Goal: Task Accomplishment & Management: Use online tool/utility

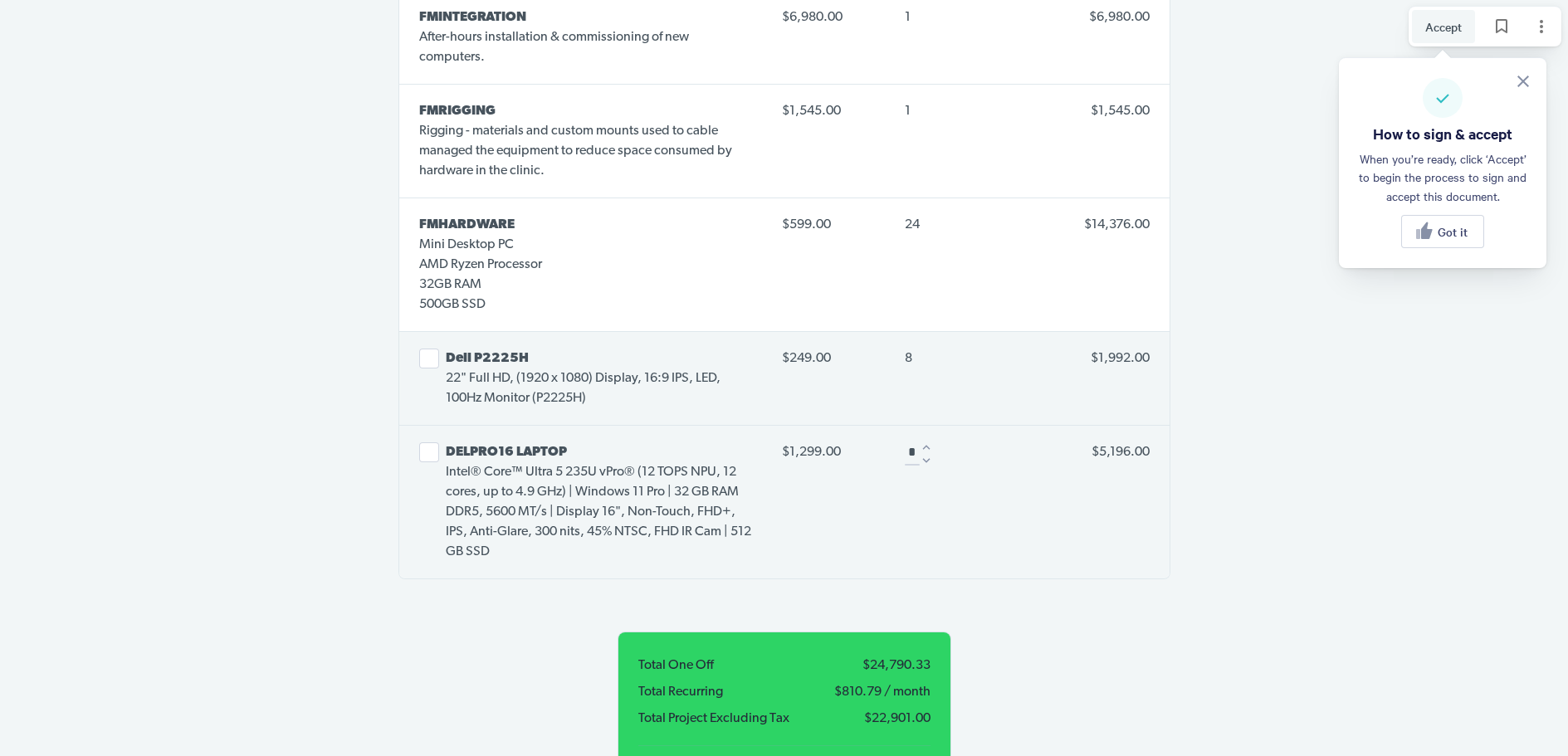
scroll to position [3818, 0]
click at [927, 451] on icon "Decrease" at bounding box center [926, 458] width 15 height 15
click at [927, 453] on div at bounding box center [926, 458] width 11 height 11
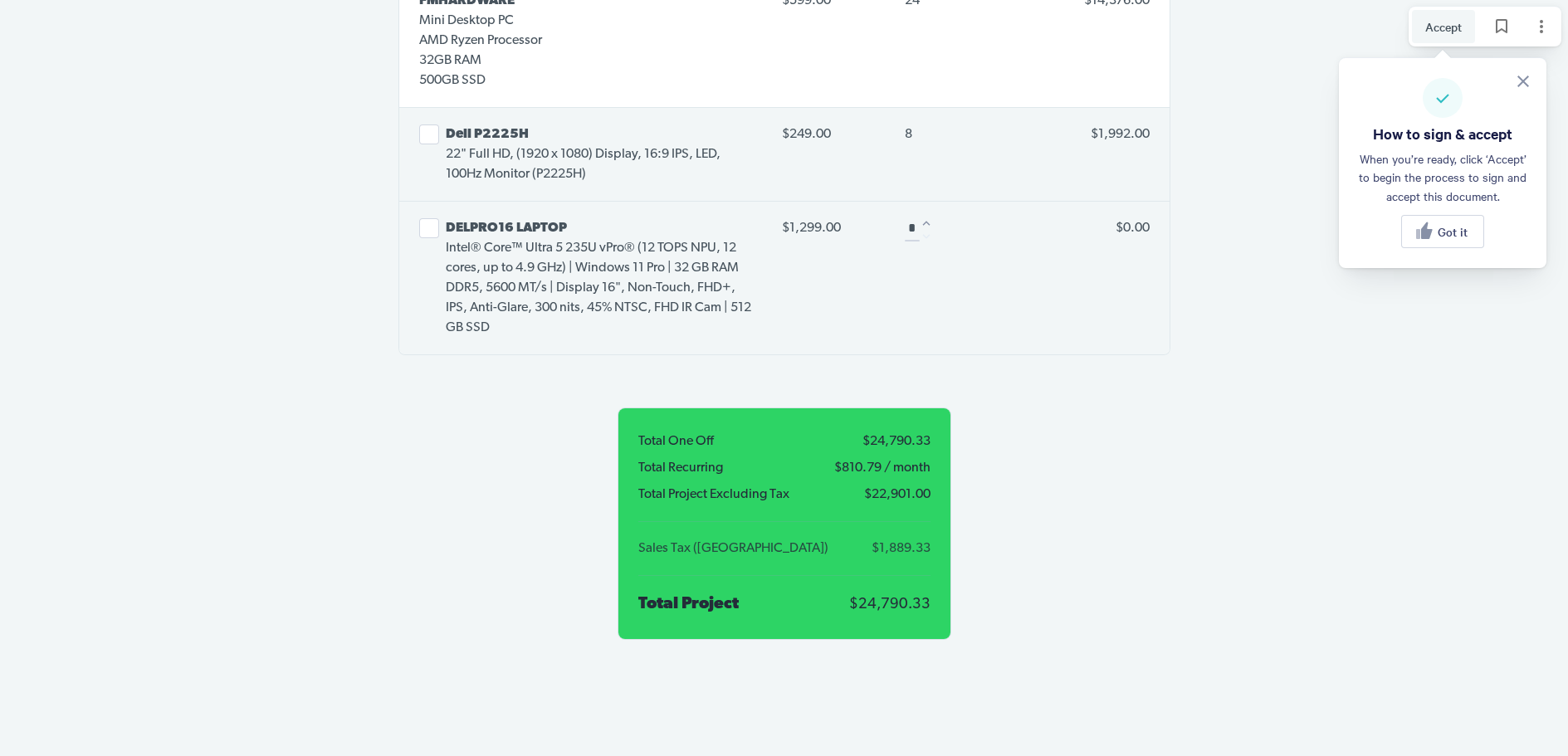
scroll to position [3984, 0]
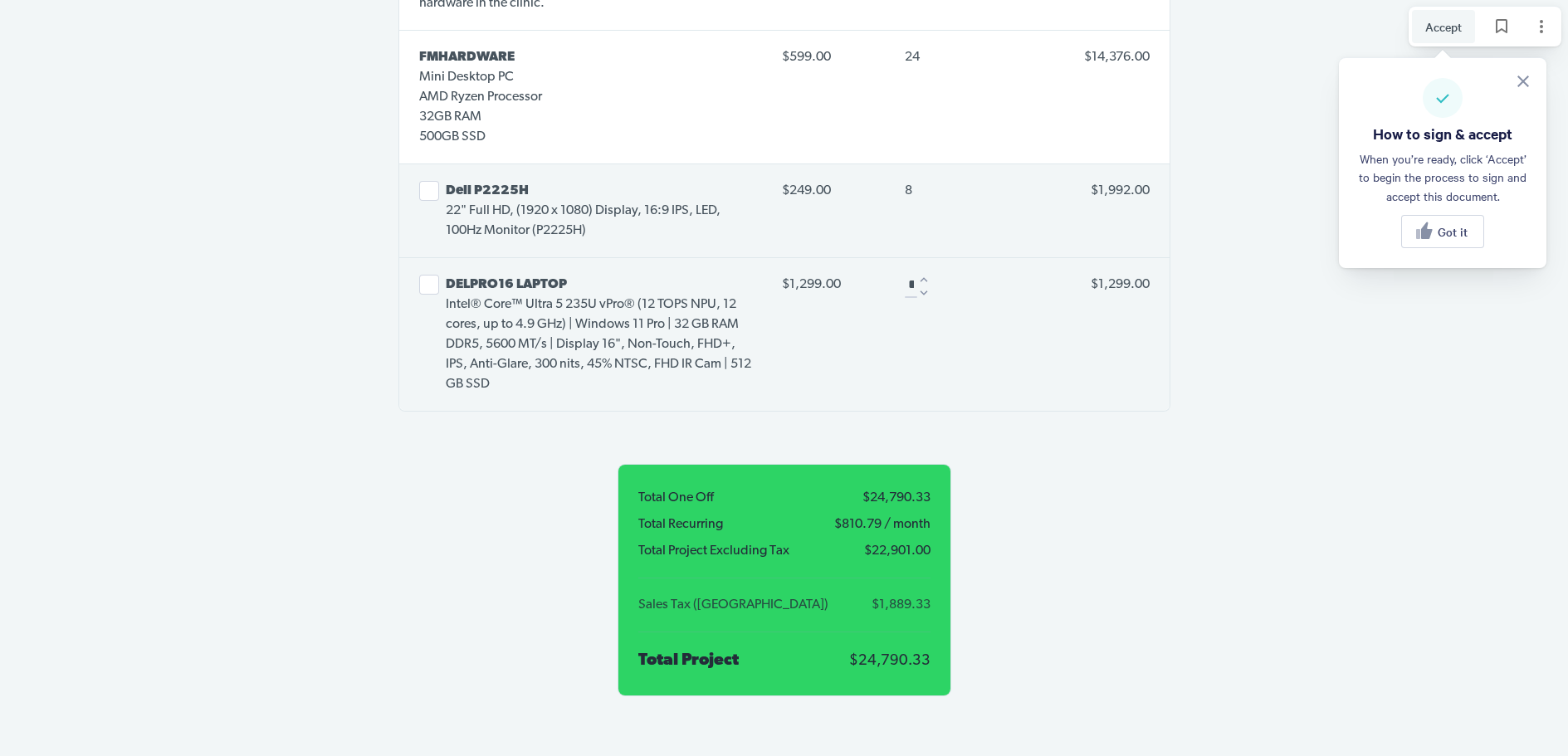
click at [925, 277] on icon "Increase" at bounding box center [924, 280] width 8 height 5
click at [925, 277] on icon "Increase" at bounding box center [927, 280] width 8 height 5
click at [923, 272] on icon "Increase" at bounding box center [926, 279] width 15 height 15
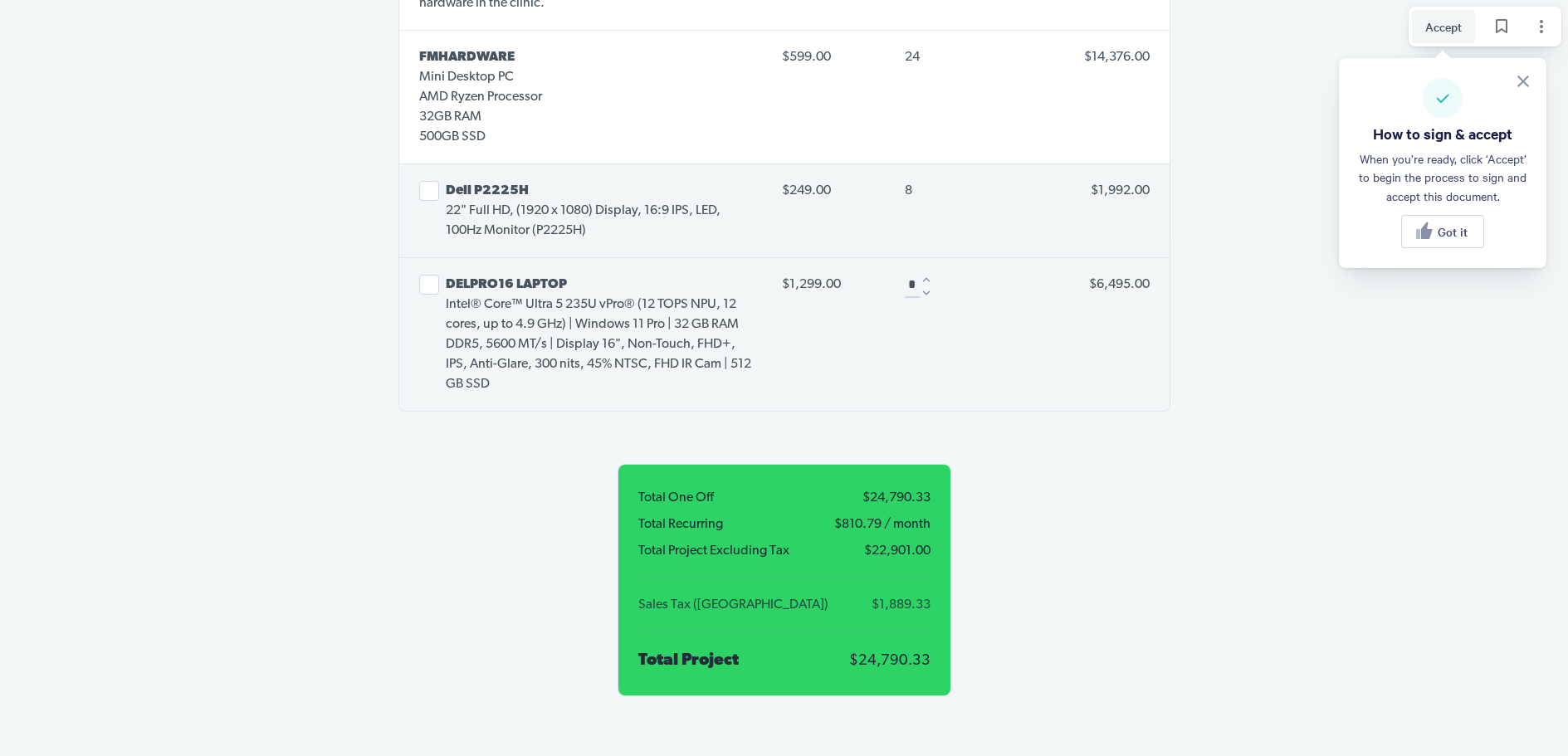
click at [923, 286] on icon "Decrease" at bounding box center [926, 293] width 15 height 15
click at [927, 272] on icon "Increase" at bounding box center [926, 279] width 15 height 15
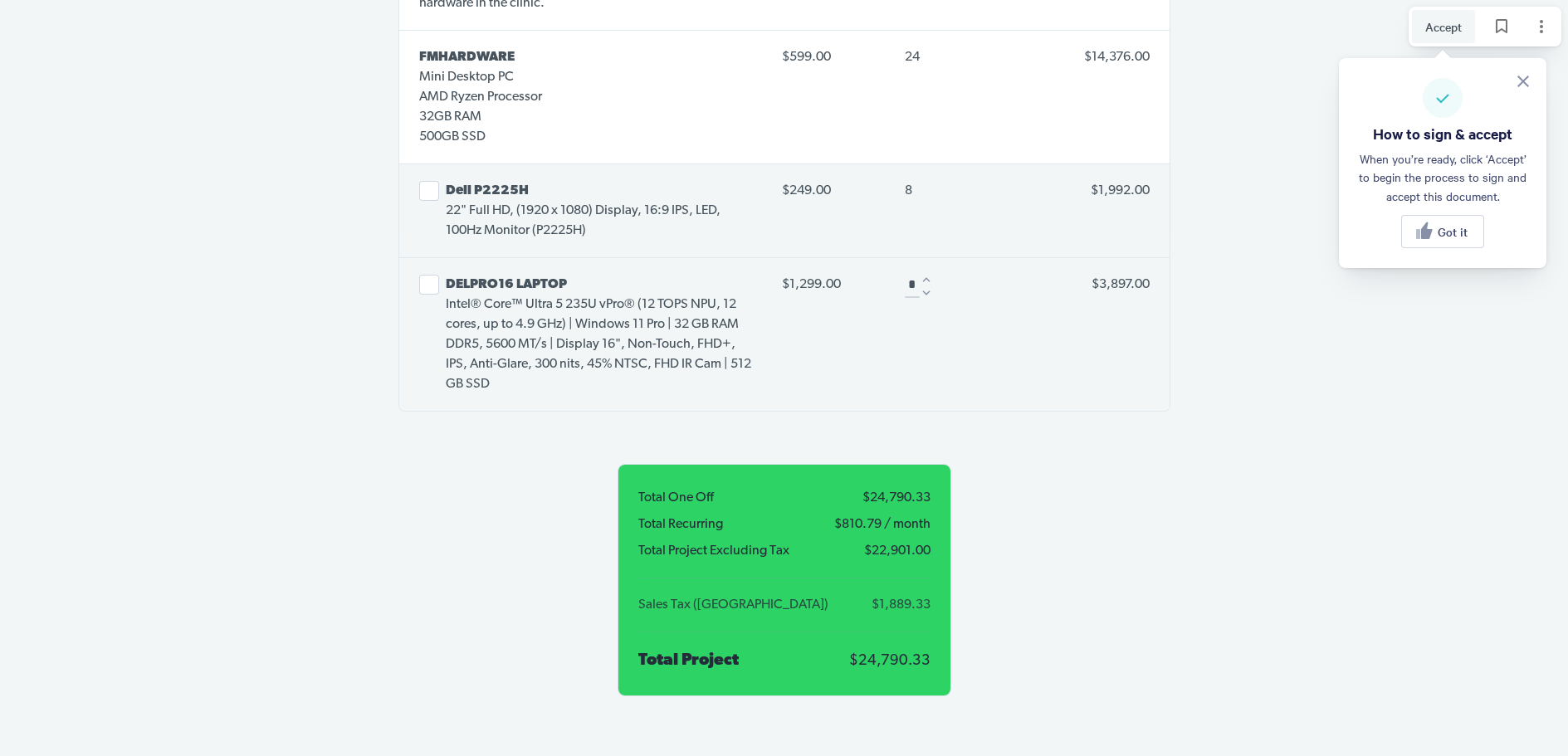
click at [927, 277] on icon "Increase" at bounding box center [927, 280] width 8 height 5
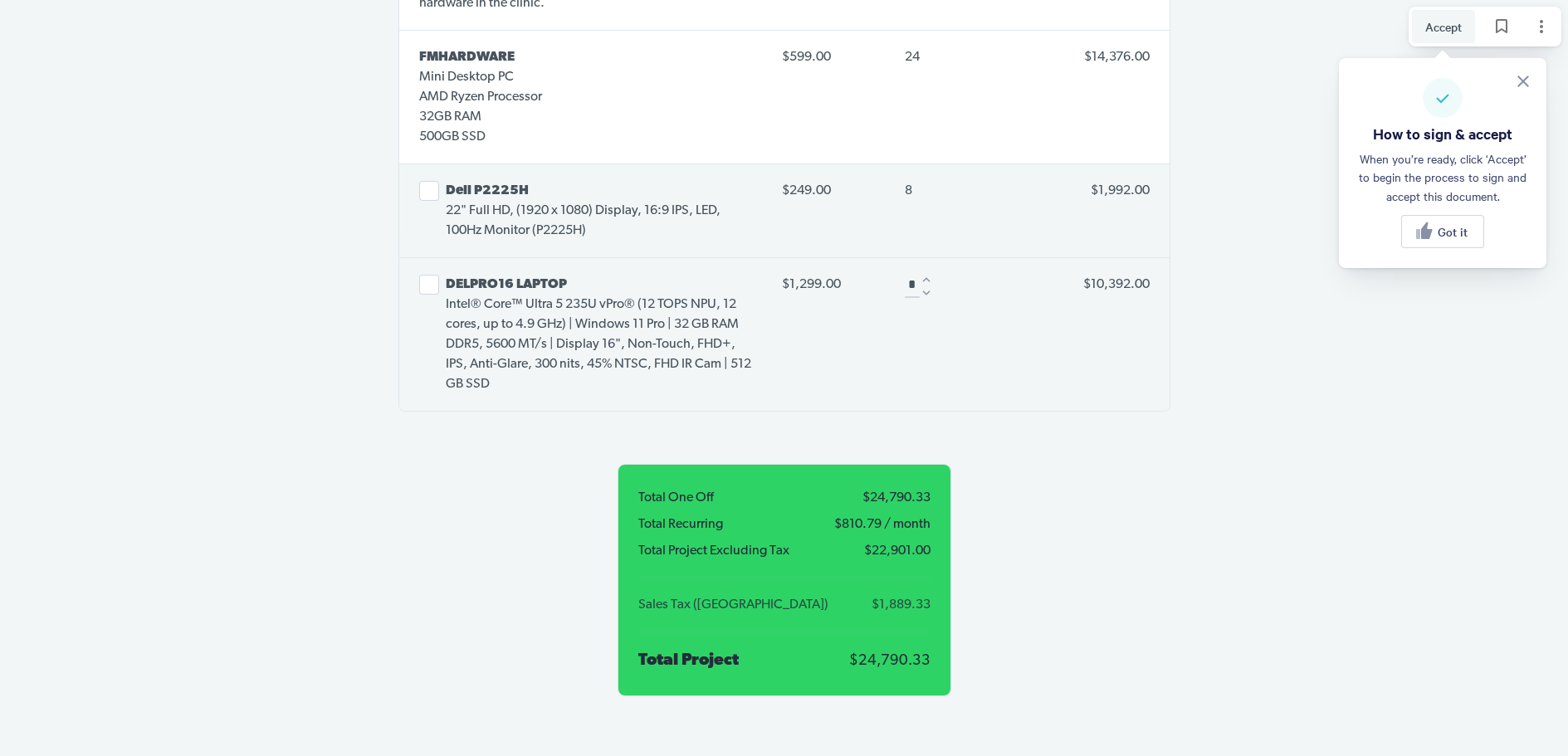
click at [927, 277] on icon "Increase" at bounding box center [927, 280] width 8 height 5
click at [927, 274] on div at bounding box center [926, 279] width 11 height 11
click at [927, 274] on div at bounding box center [932, 279] width 11 height 11
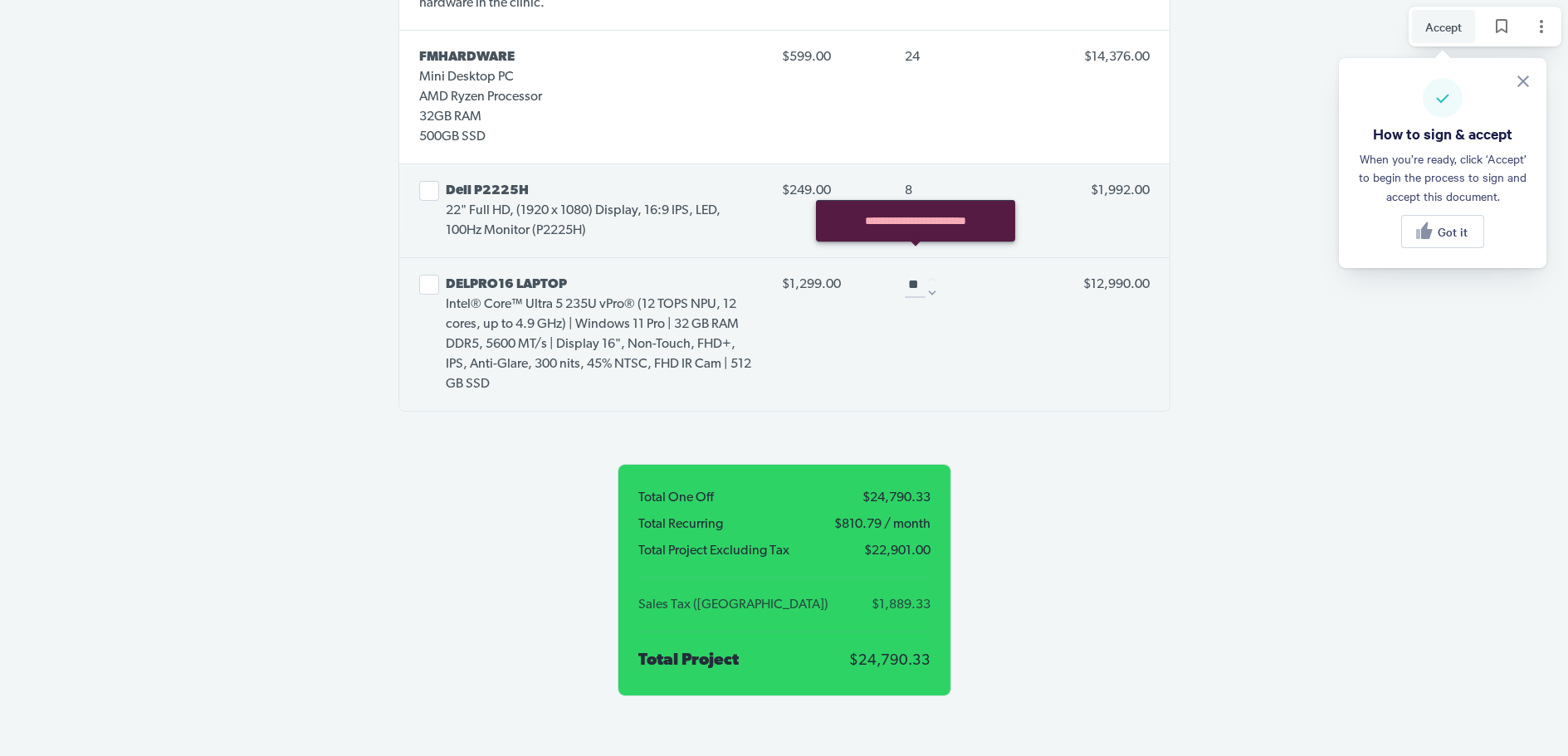
click at [927, 274] on div at bounding box center [932, 279] width 11 height 11
click at [930, 286] on icon "Decrease" at bounding box center [926, 293] width 15 height 15
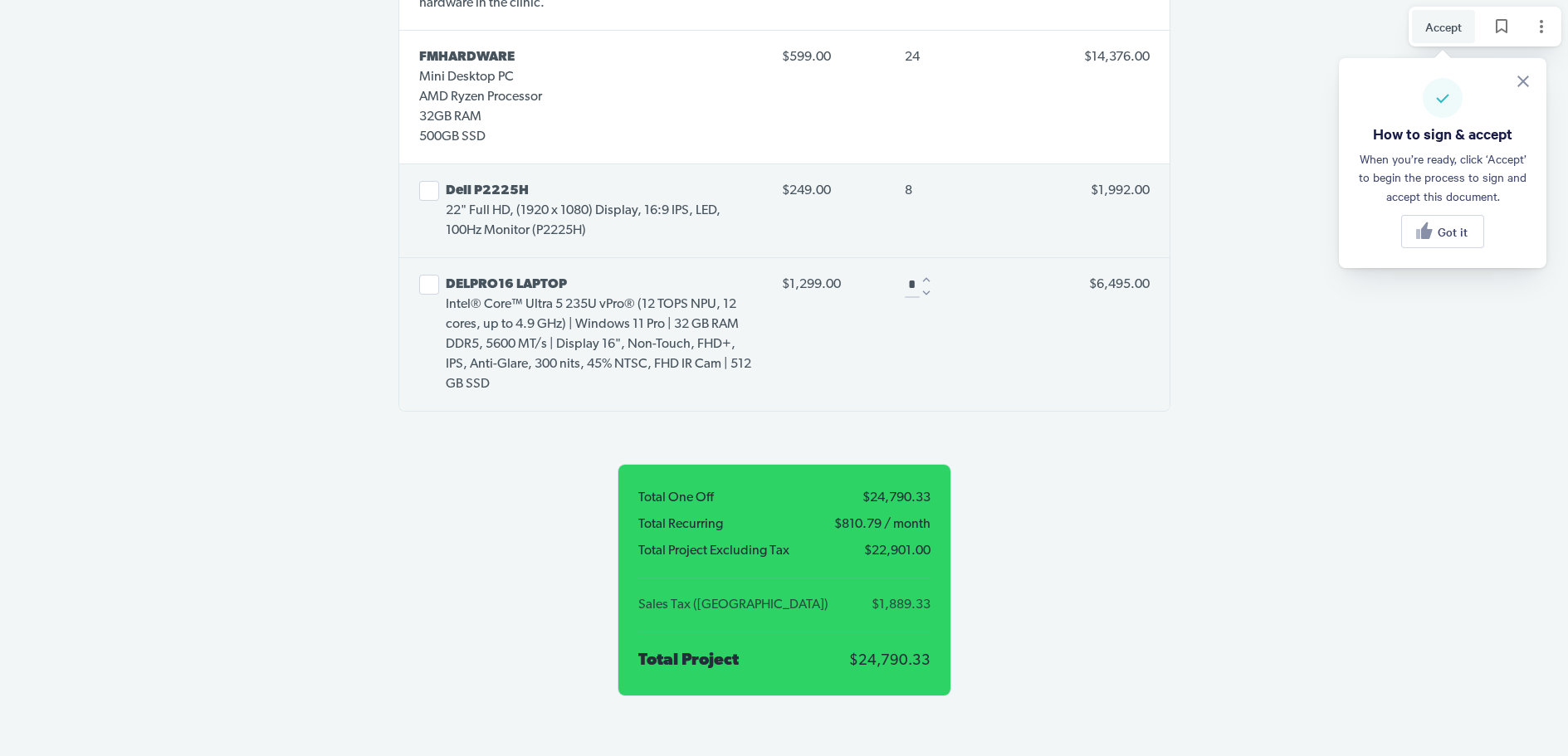
click at [930, 286] on icon "Decrease" at bounding box center [926, 293] width 15 height 15
click at [930, 273] on div at bounding box center [926, 286] width 13 height 27
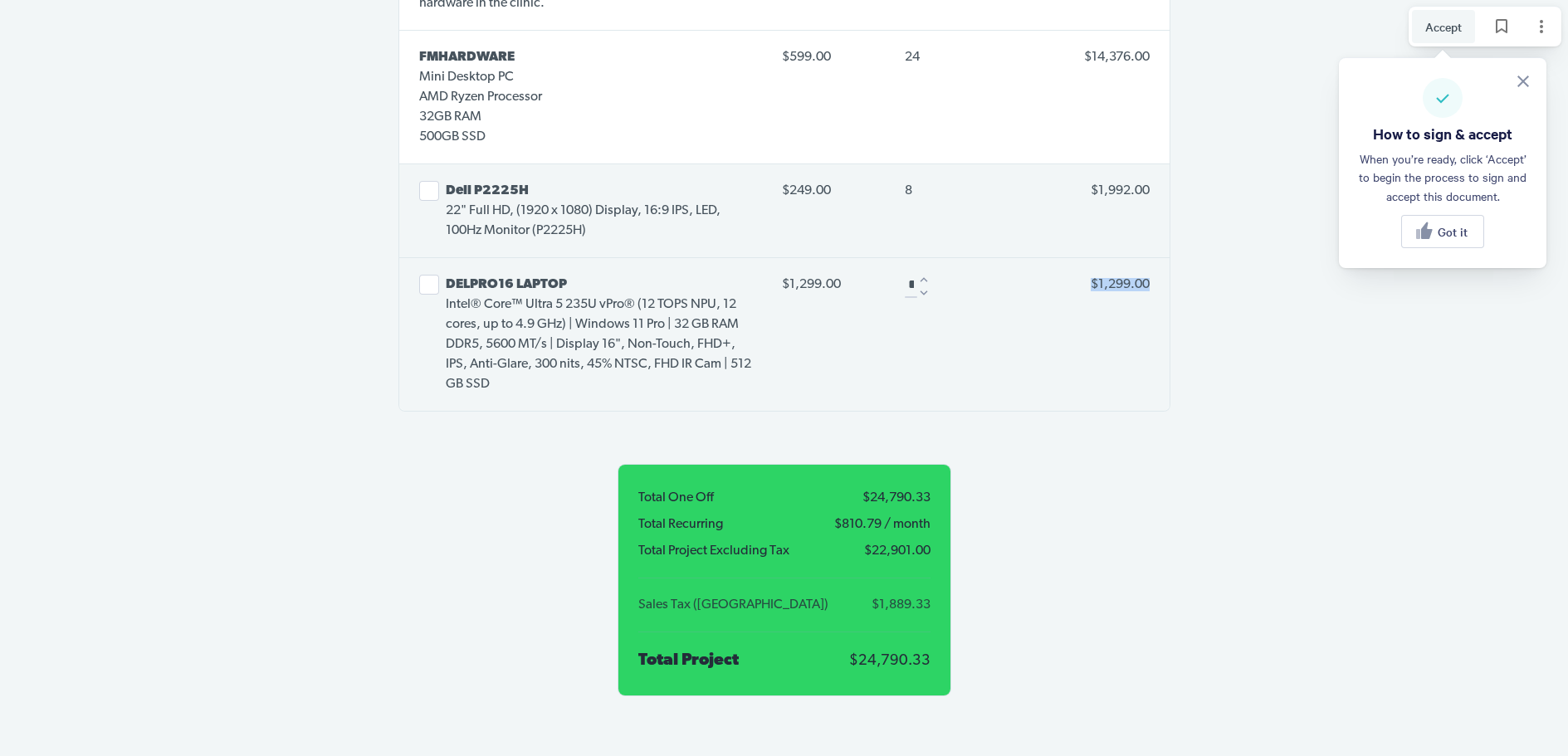
click at [930, 273] on div at bounding box center [923, 286] width 13 height 27
click at [925, 288] on div at bounding box center [923, 293] width 11 height 11
click at [435, 181] on button "Select line item" at bounding box center [429, 191] width 20 height 20
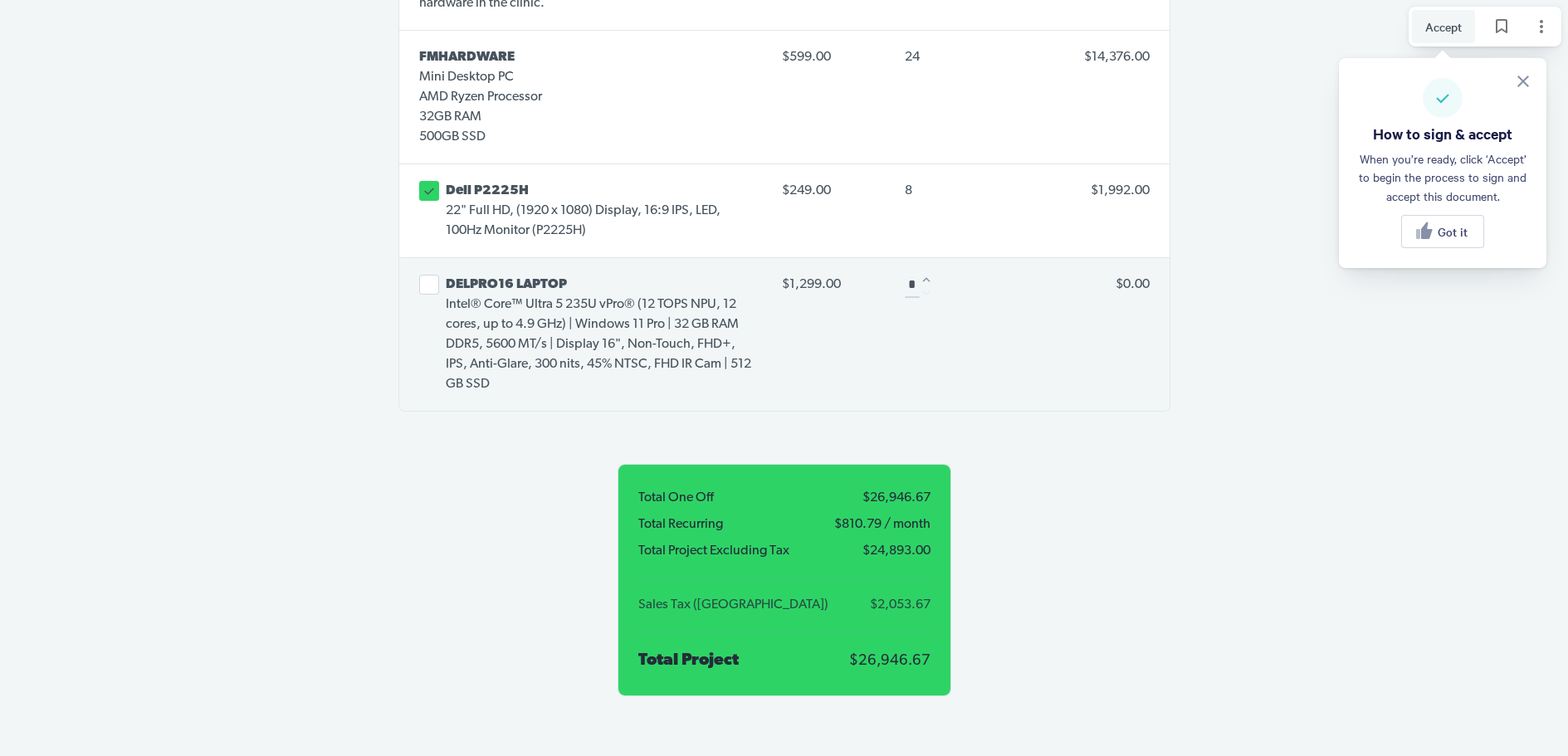
click at [908, 184] on span "8" at bounding box center [909, 191] width 8 height 13
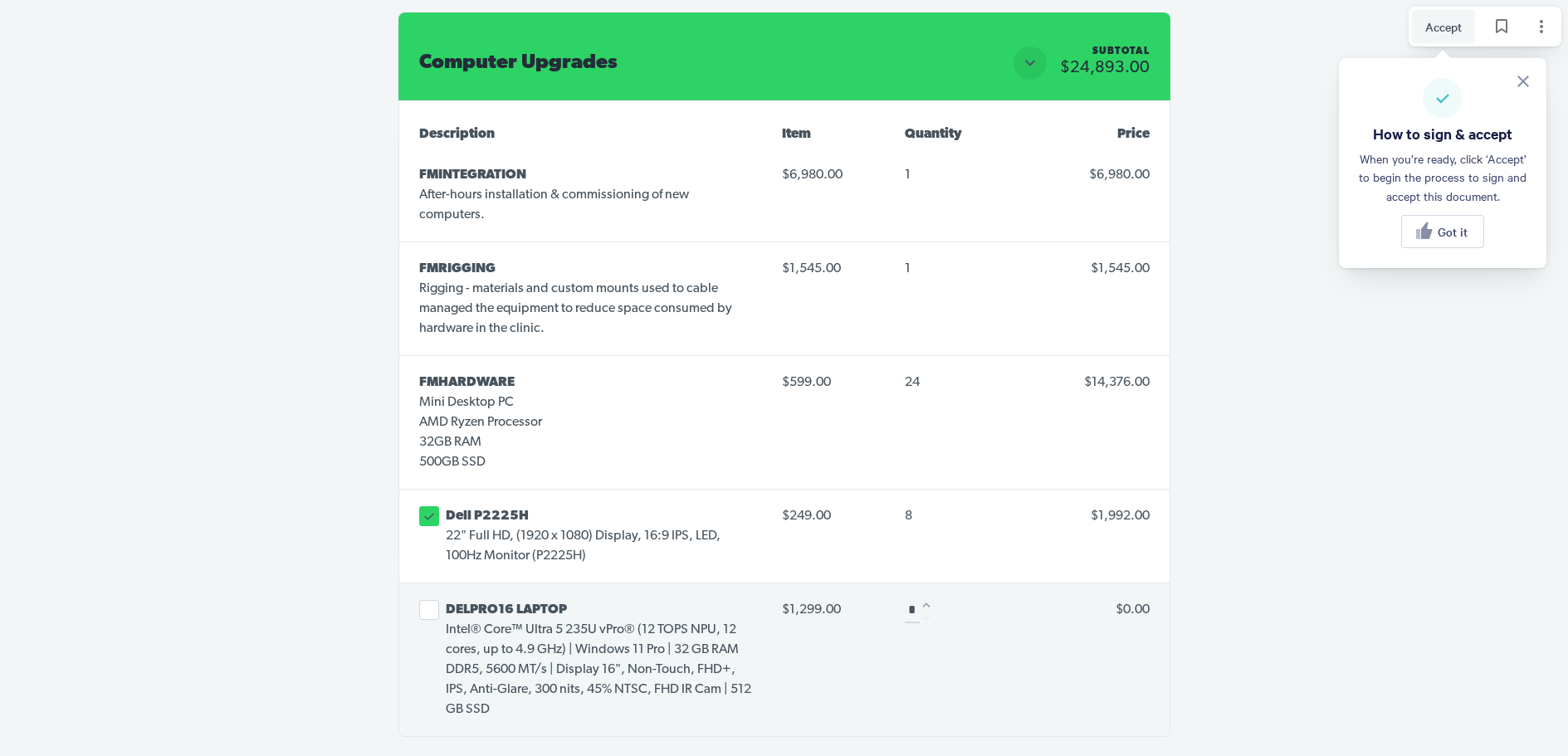
scroll to position [3652, 0]
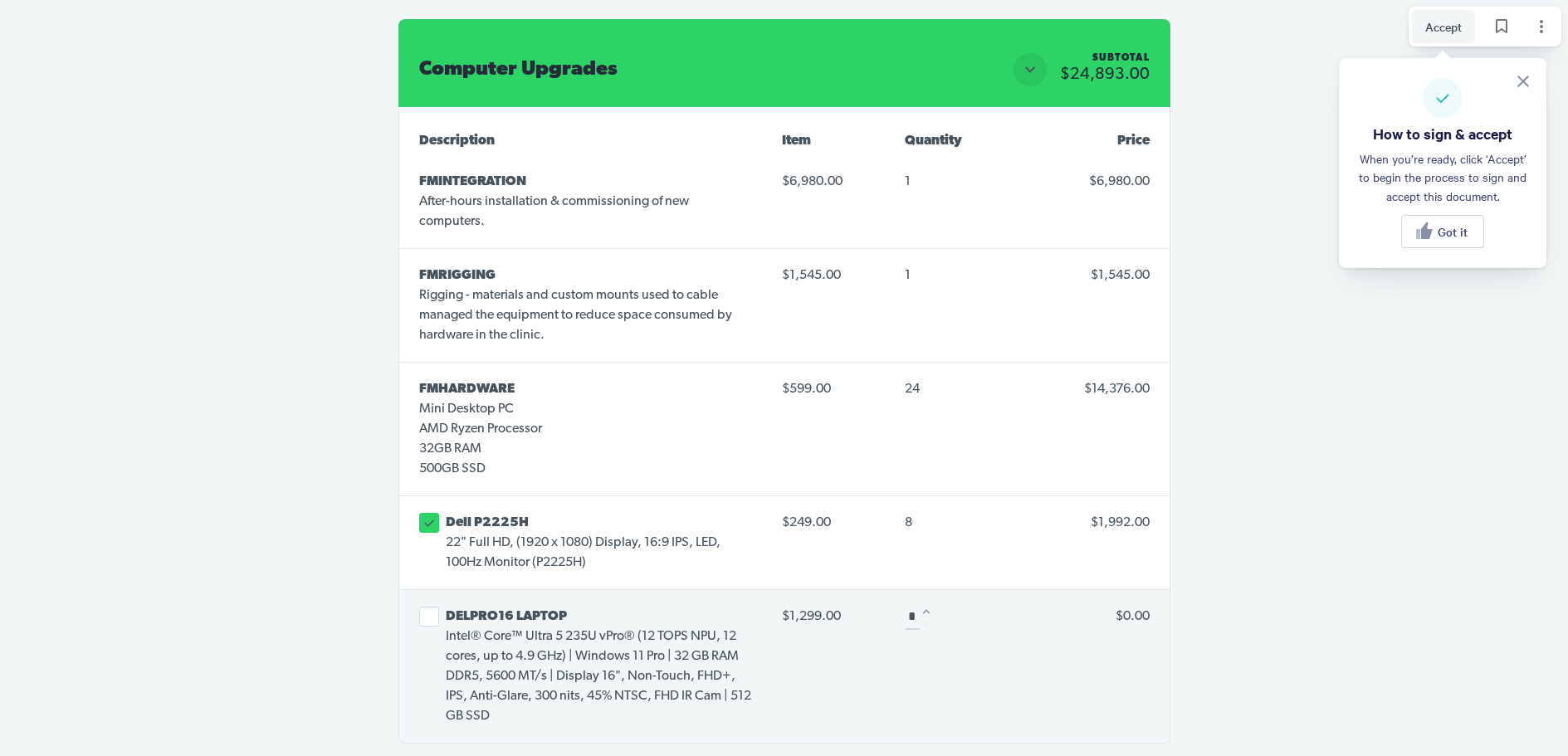
click at [433, 607] on button "Select line item" at bounding box center [429, 617] width 20 height 20
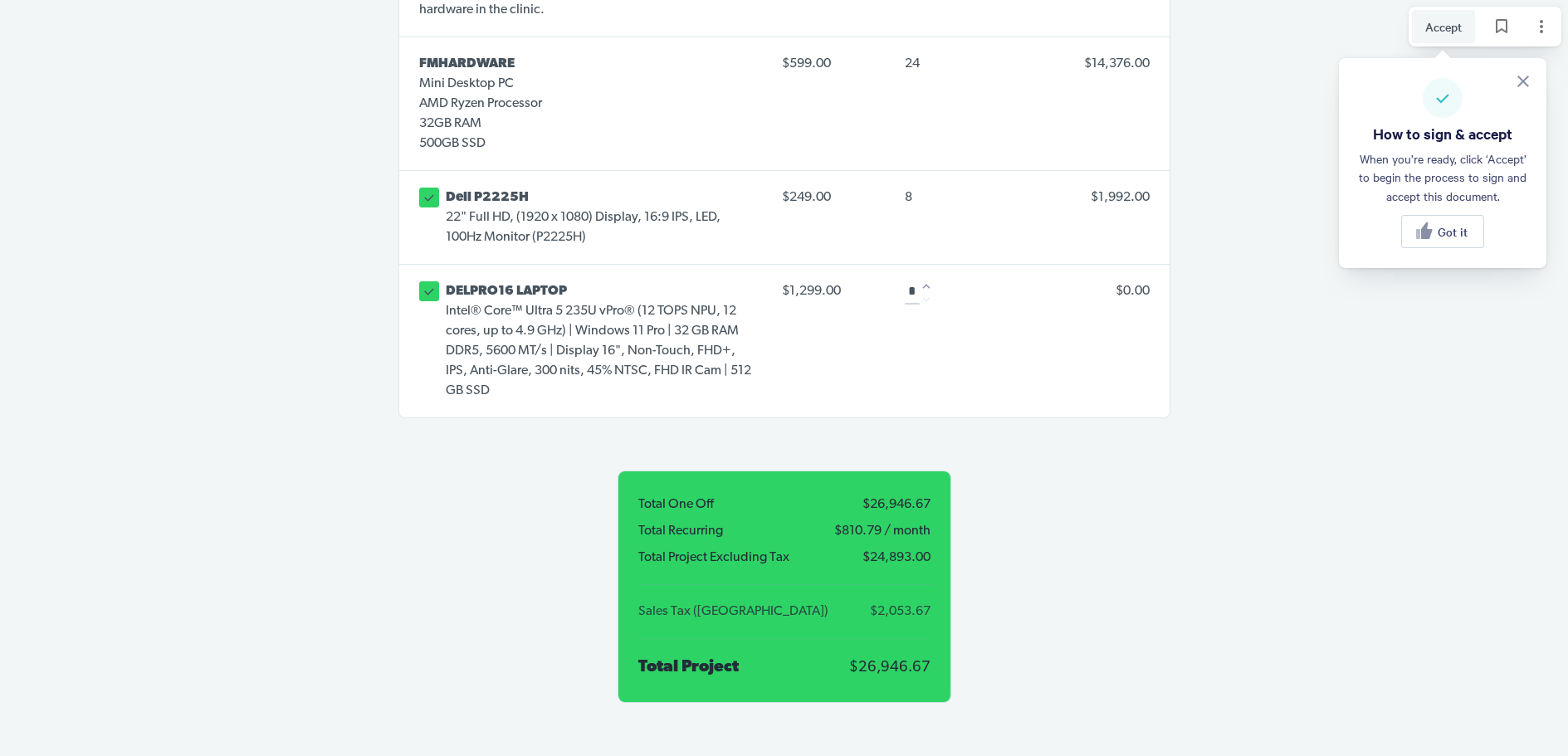
scroll to position [3984, 0]
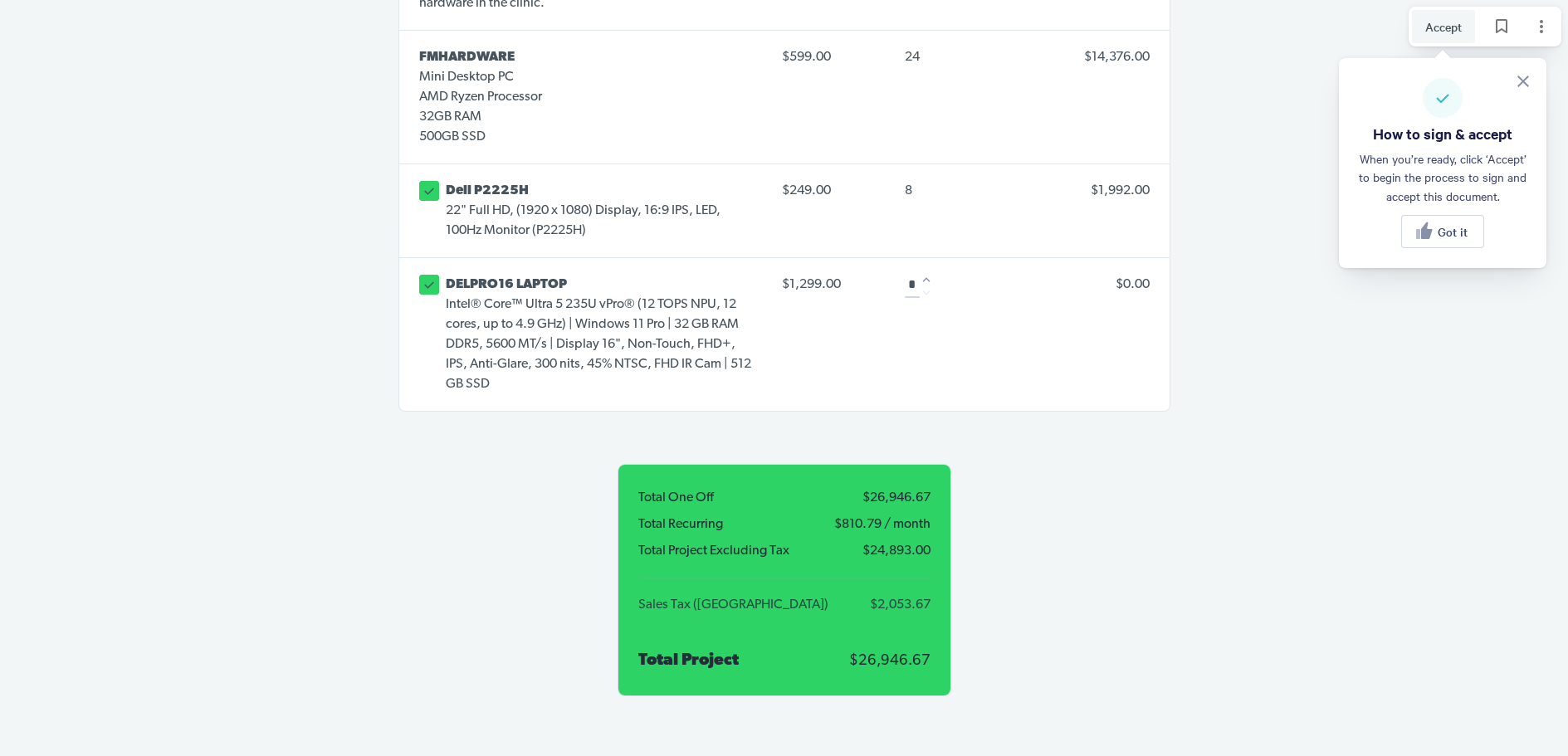
click at [927, 272] on icon "Increase" at bounding box center [926, 279] width 15 height 15
click at [927, 272] on icon "Increase" at bounding box center [923, 279] width 15 height 15
click at [927, 272] on icon "Increase" at bounding box center [926, 279] width 15 height 15
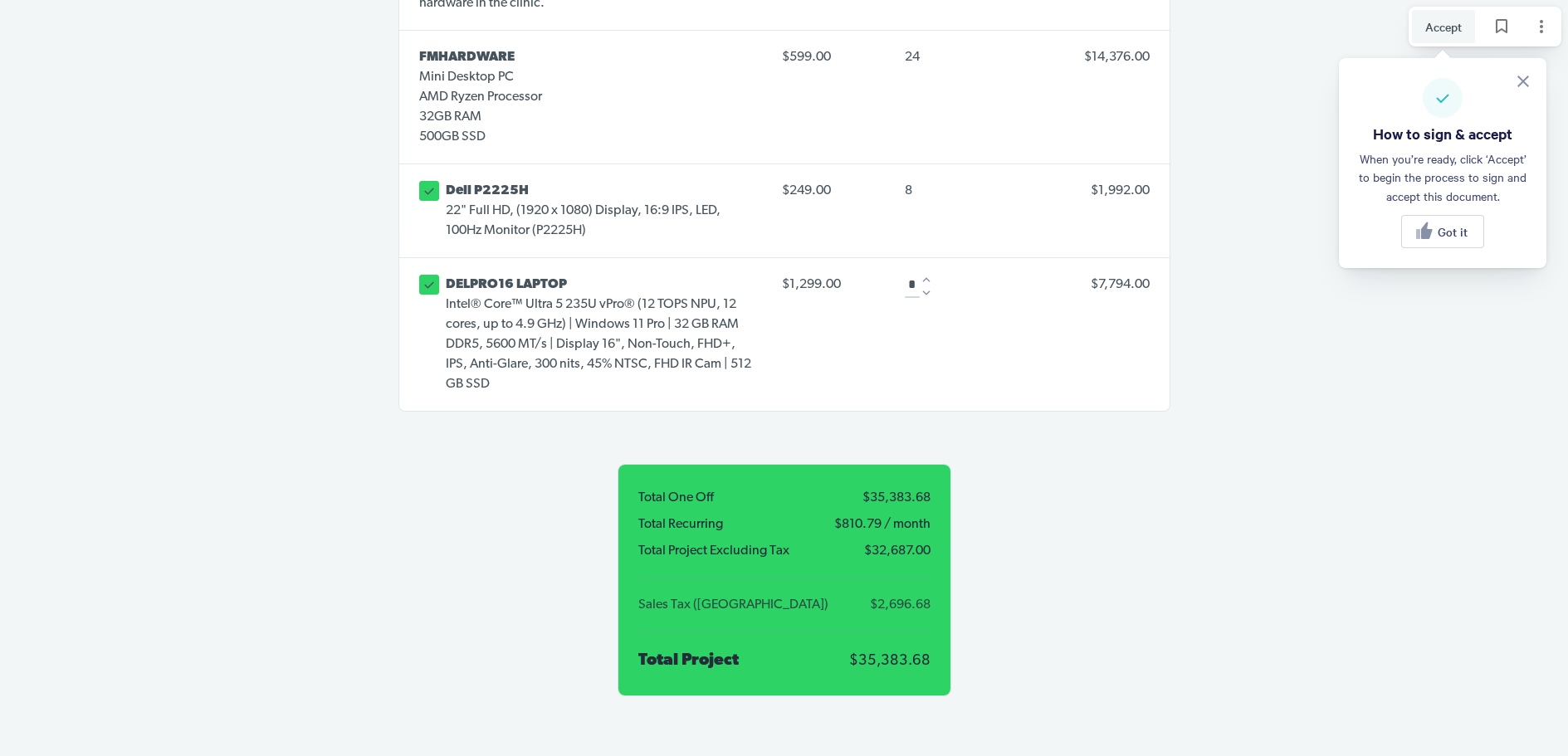
click at [927, 272] on icon "Increase" at bounding box center [926, 279] width 15 height 15
click at [927, 286] on icon "Decrease" at bounding box center [926, 293] width 15 height 15
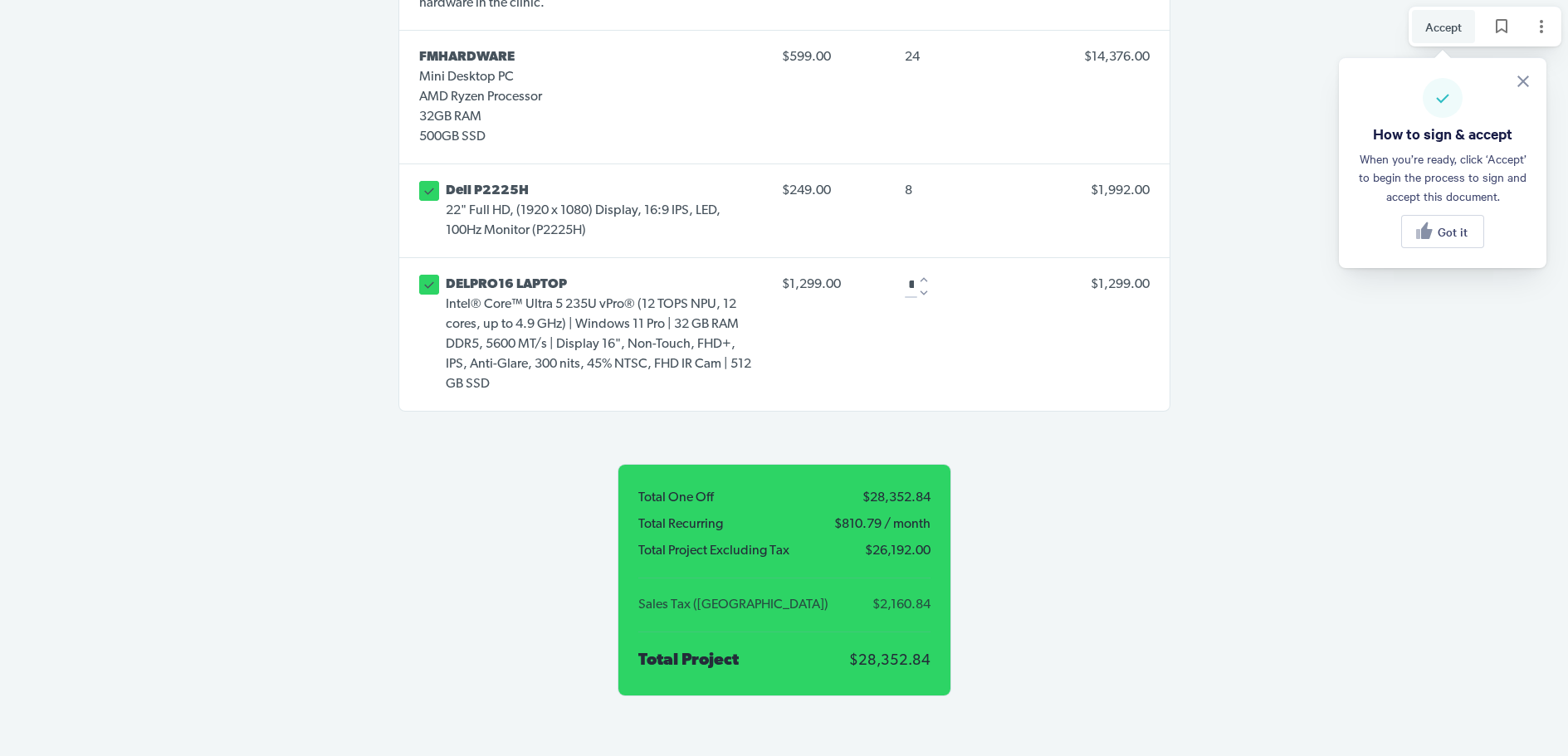
click at [927, 286] on icon "Decrease" at bounding box center [923, 293] width 15 height 15
click at [927, 288] on div at bounding box center [923, 293] width 11 height 11
click at [436, 277] on icon at bounding box center [429, 284] width 15 height 15
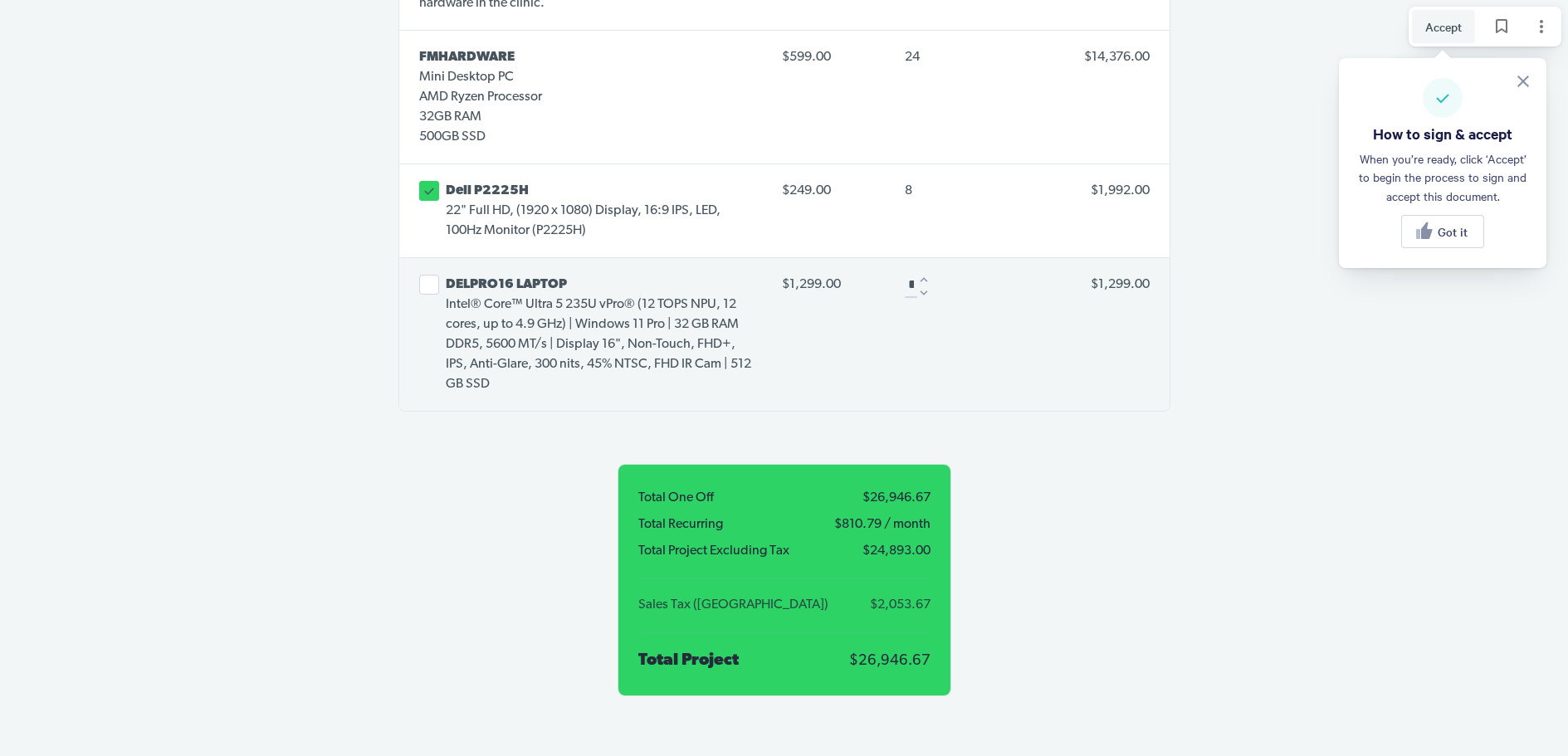
click at [925, 272] on icon "Increase" at bounding box center [923, 279] width 15 height 15
click at [925, 277] on icon "Increase" at bounding box center [927, 280] width 8 height 5
click at [420, 275] on button "Select line item" at bounding box center [429, 284] width 20 height 20
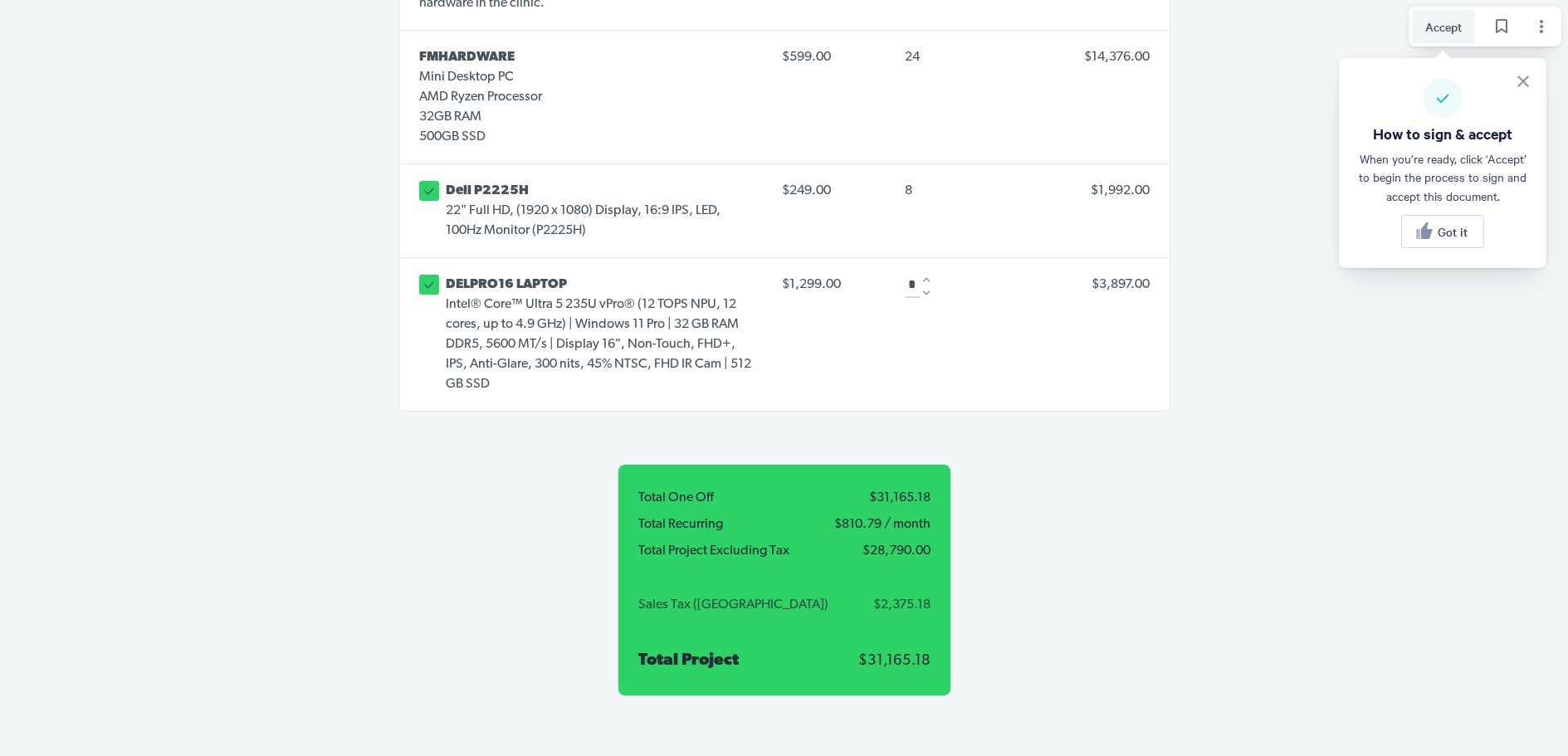
click at [930, 286] on icon "Decrease" at bounding box center [926, 293] width 15 height 15
click at [930, 273] on div at bounding box center [926, 286] width 13 height 27
click at [930, 273] on div at bounding box center [923, 286] width 13 height 27
type input "*"
click at [925, 288] on div at bounding box center [923, 293] width 11 height 11
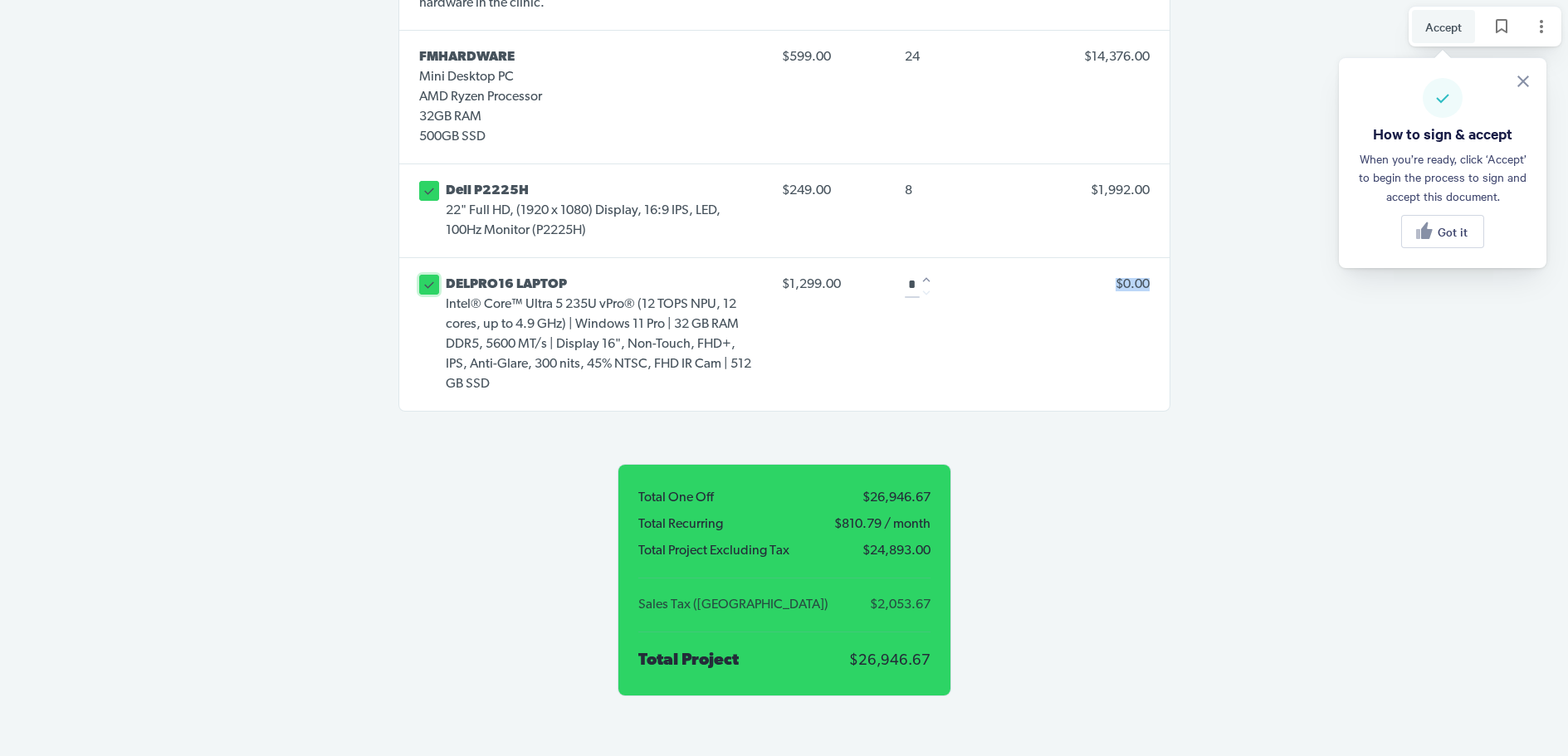
click at [422, 277] on icon at bounding box center [429, 284] width 15 height 15
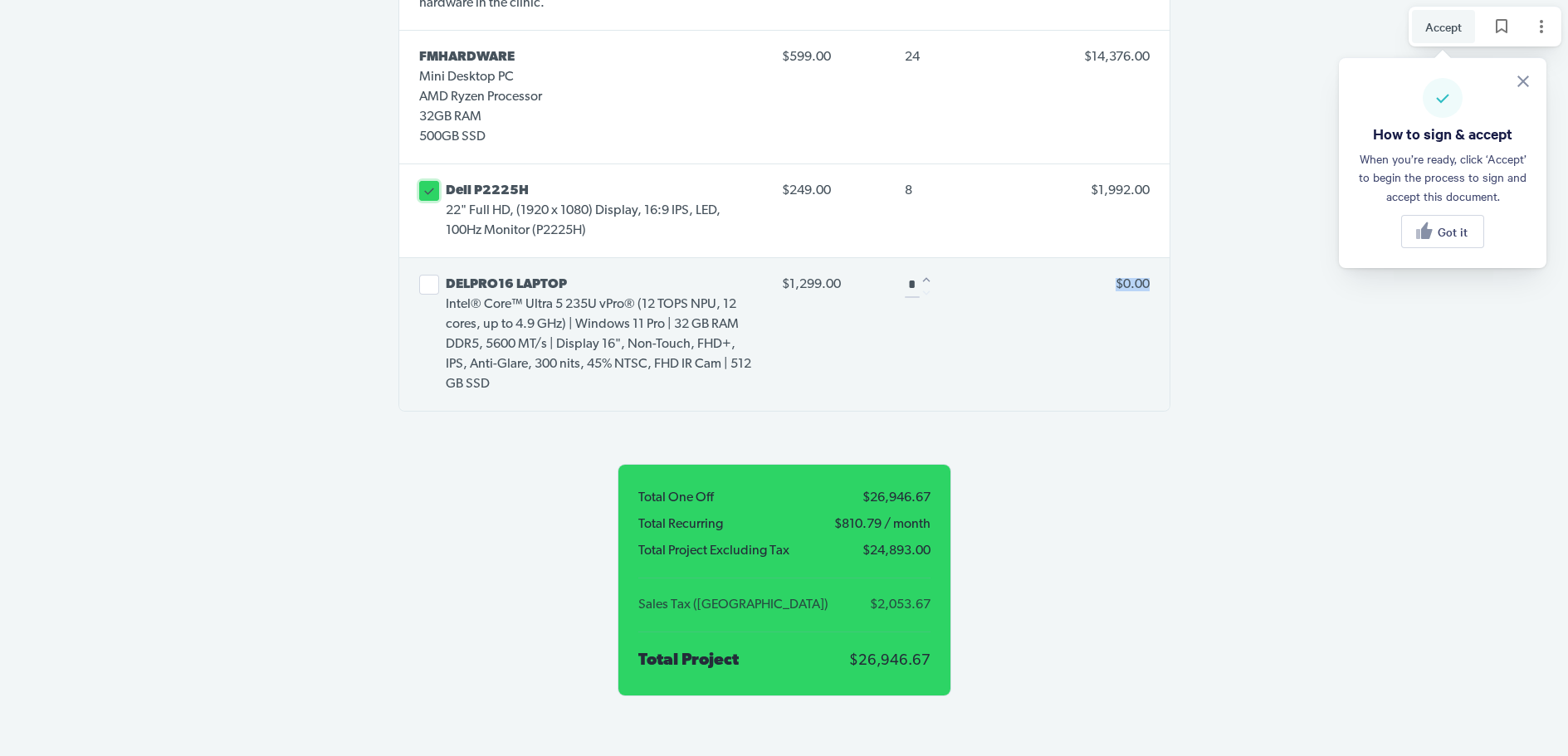
click at [427, 184] on icon at bounding box center [429, 191] width 15 height 15
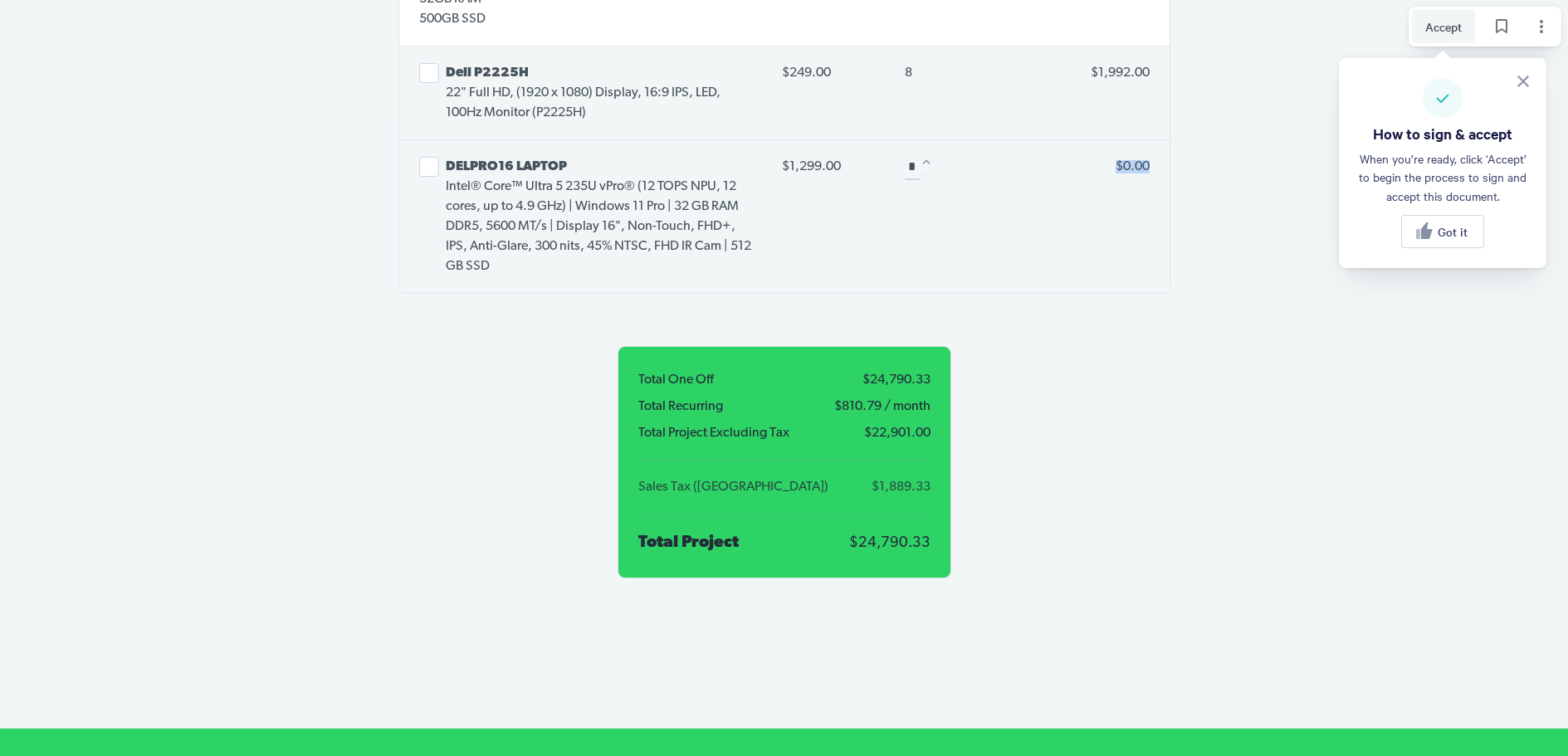
scroll to position [3783, 0]
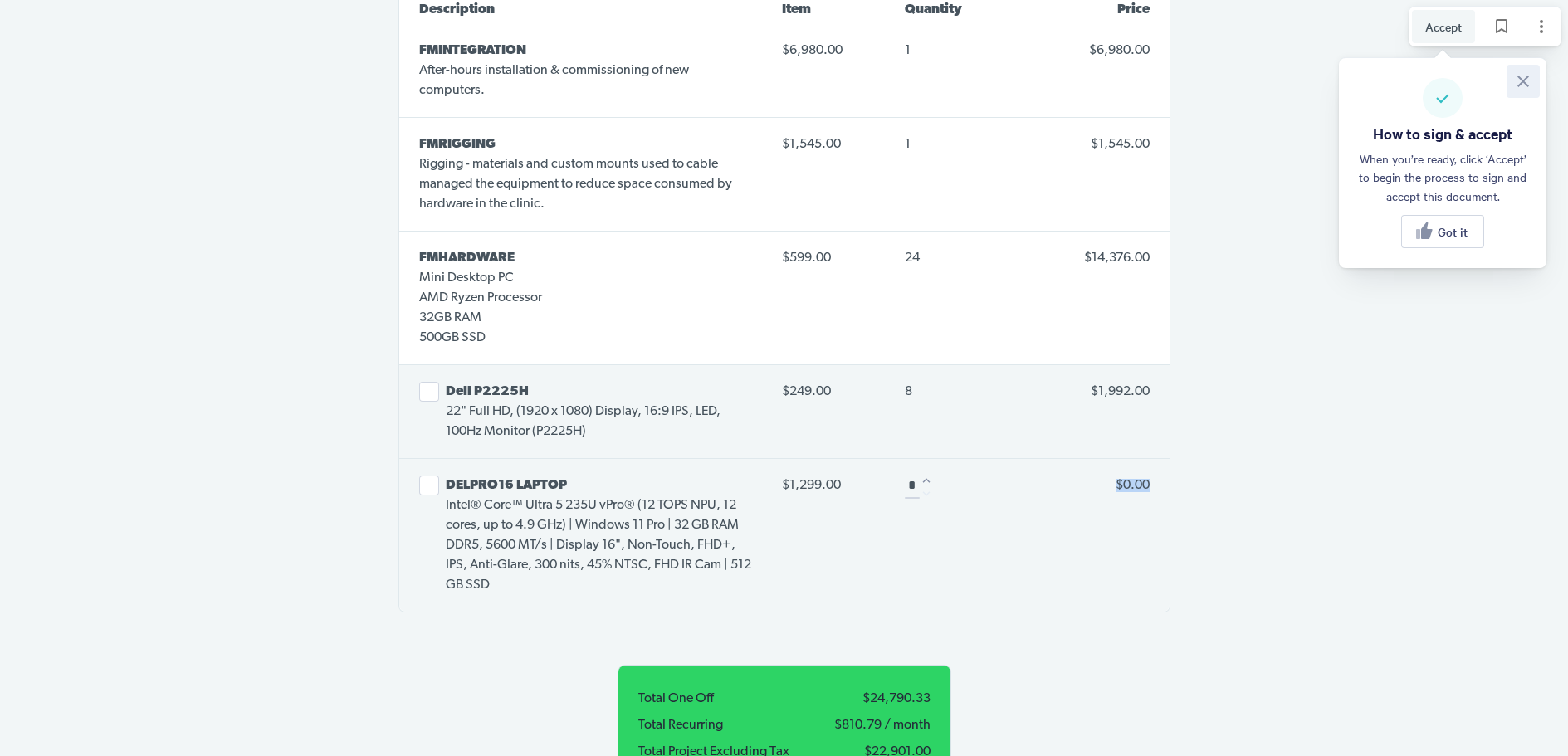
click at [1525, 74] on icon at bounding box center [1523, 81] width 20 height 20
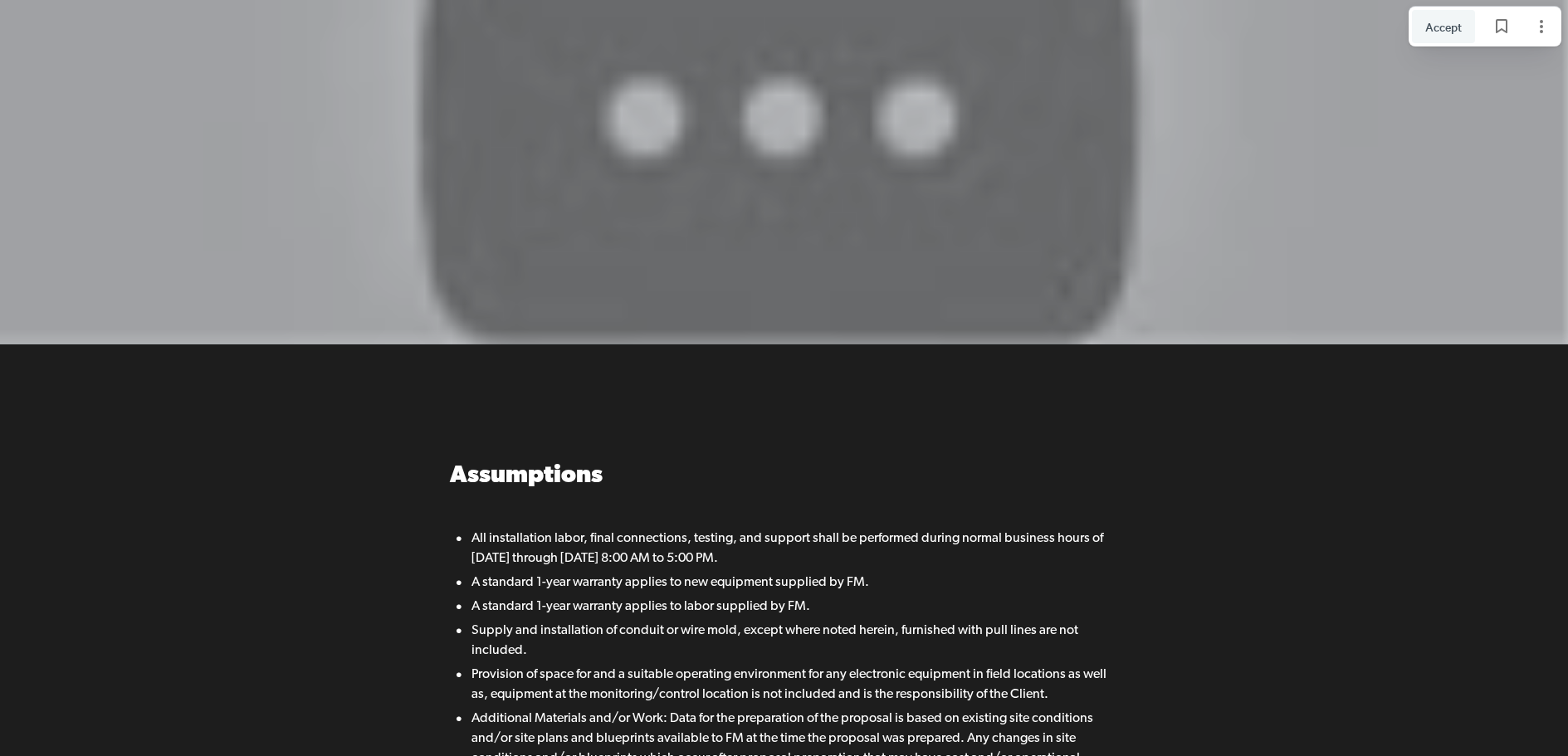
scroll to position [1376, 0]
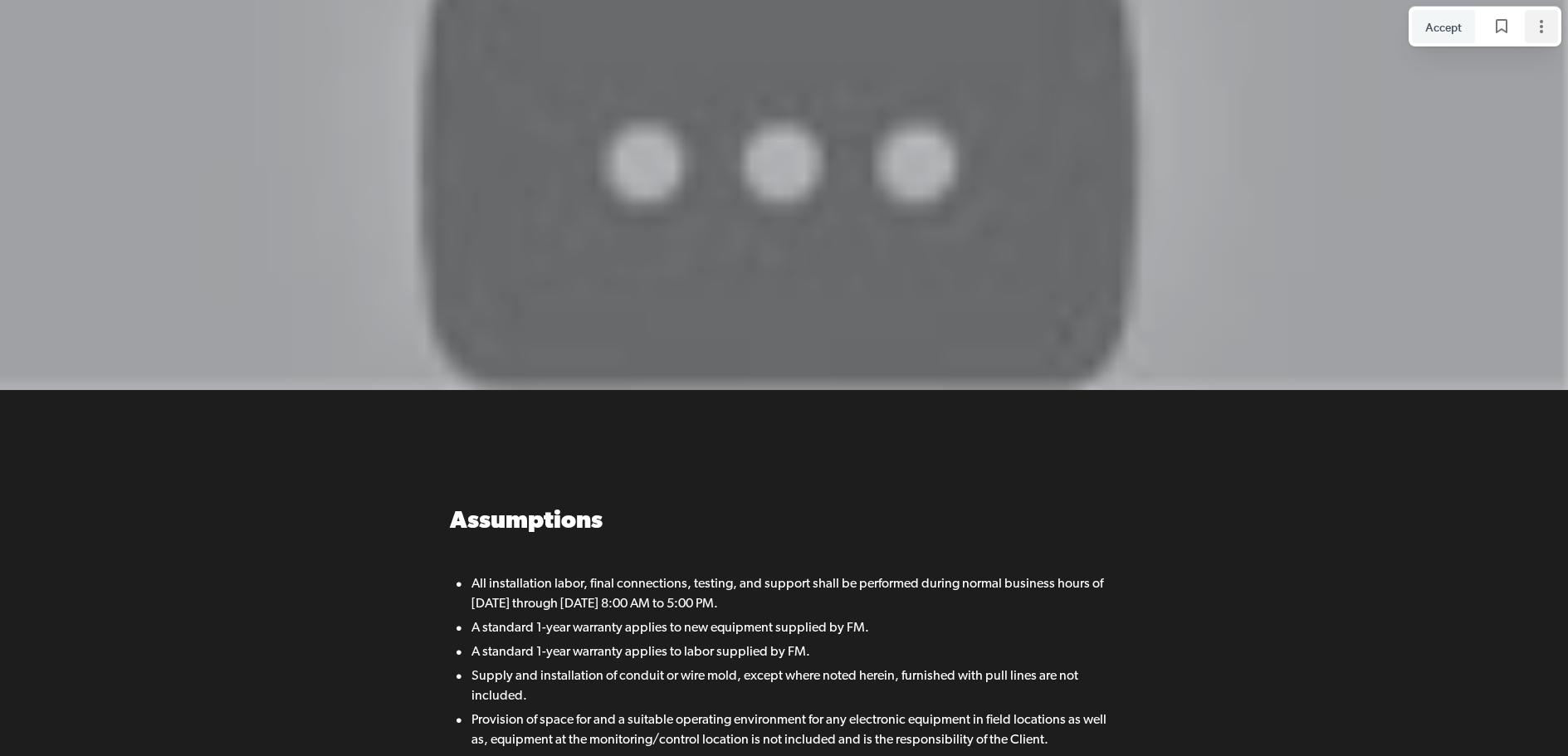
click at [1539, 30] on icon "Page options" at bounding box center [1541, 26] width 20 height 20
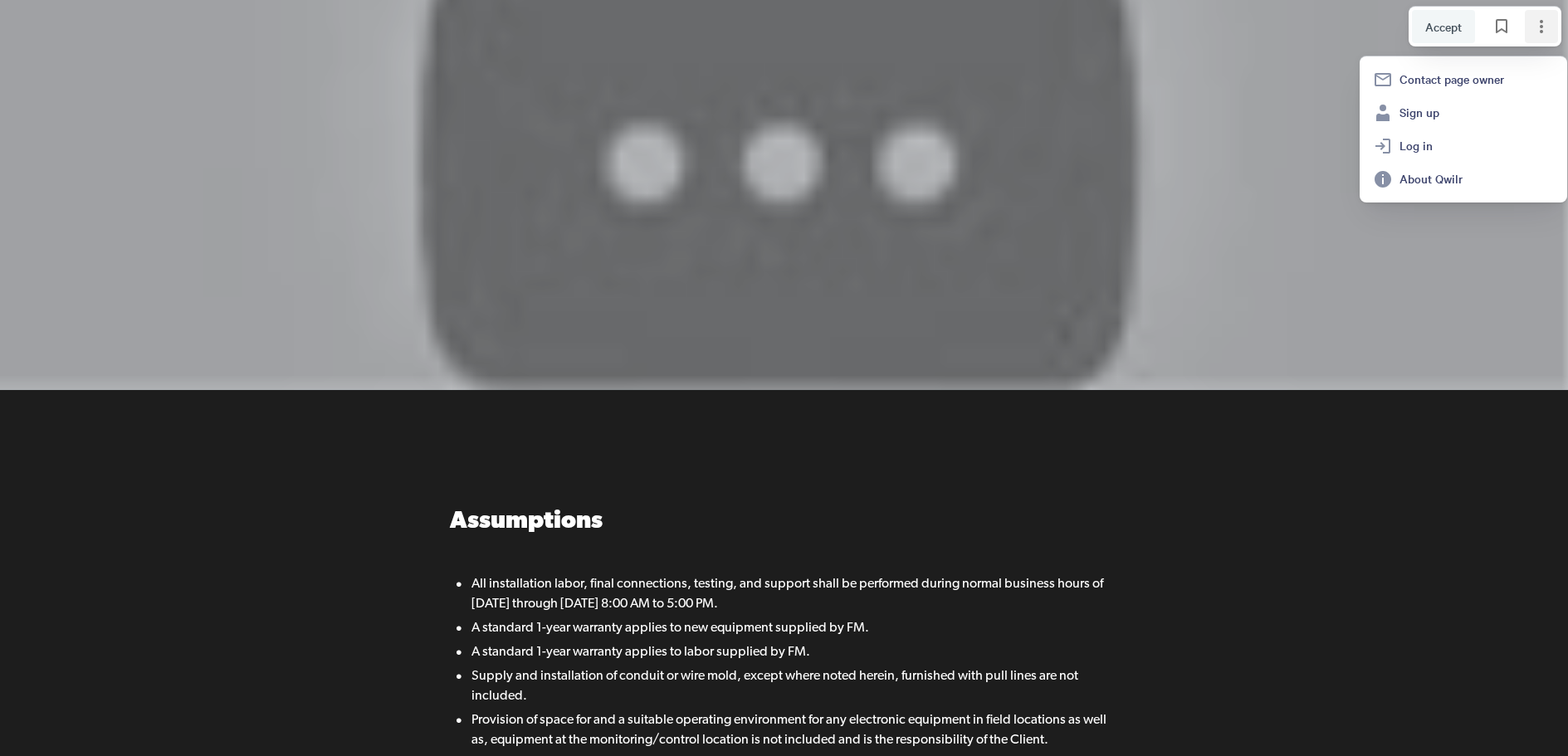
click at [1185, 159] on div at bounding box center [784, 144] width 1568 height 491
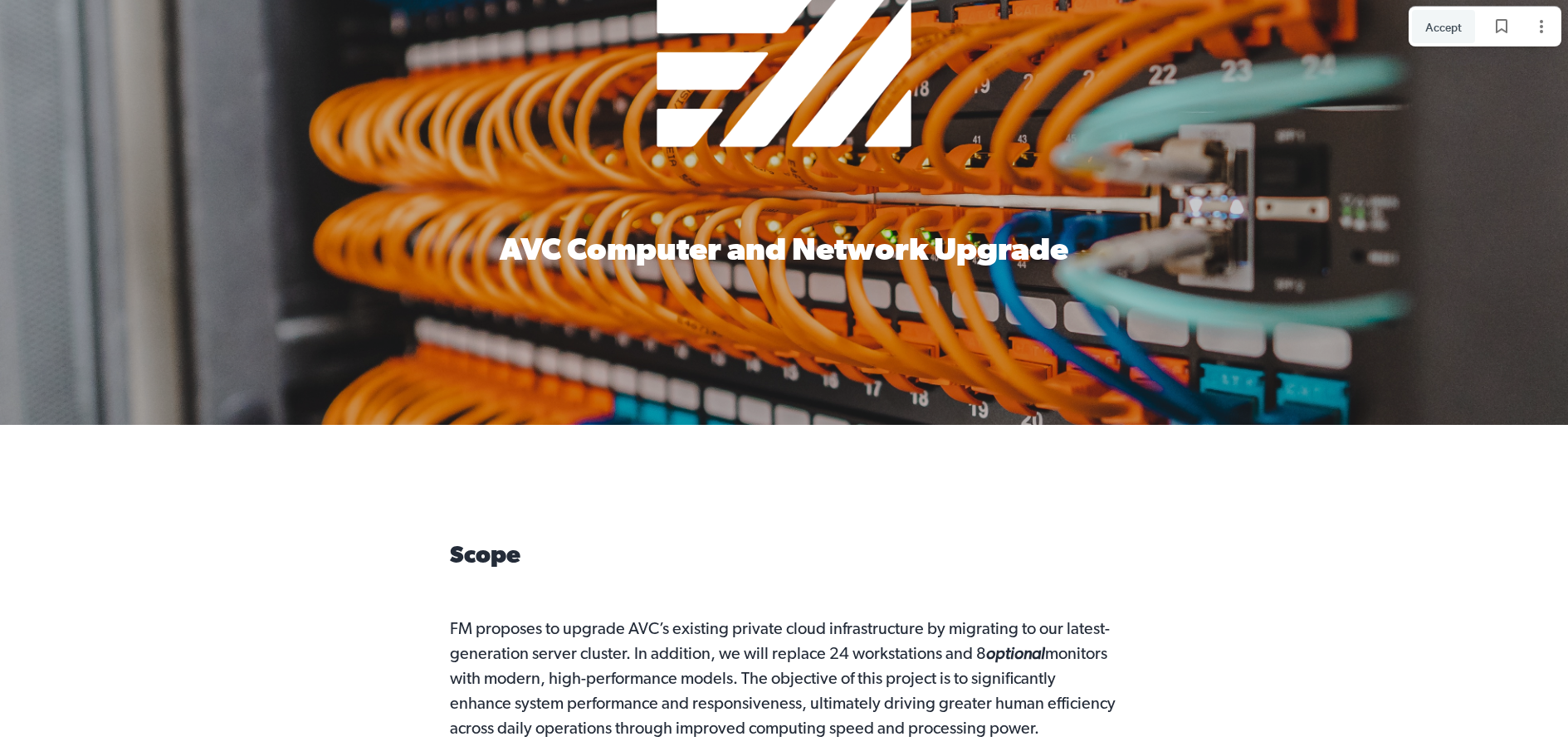
scroll to position [0, 0]
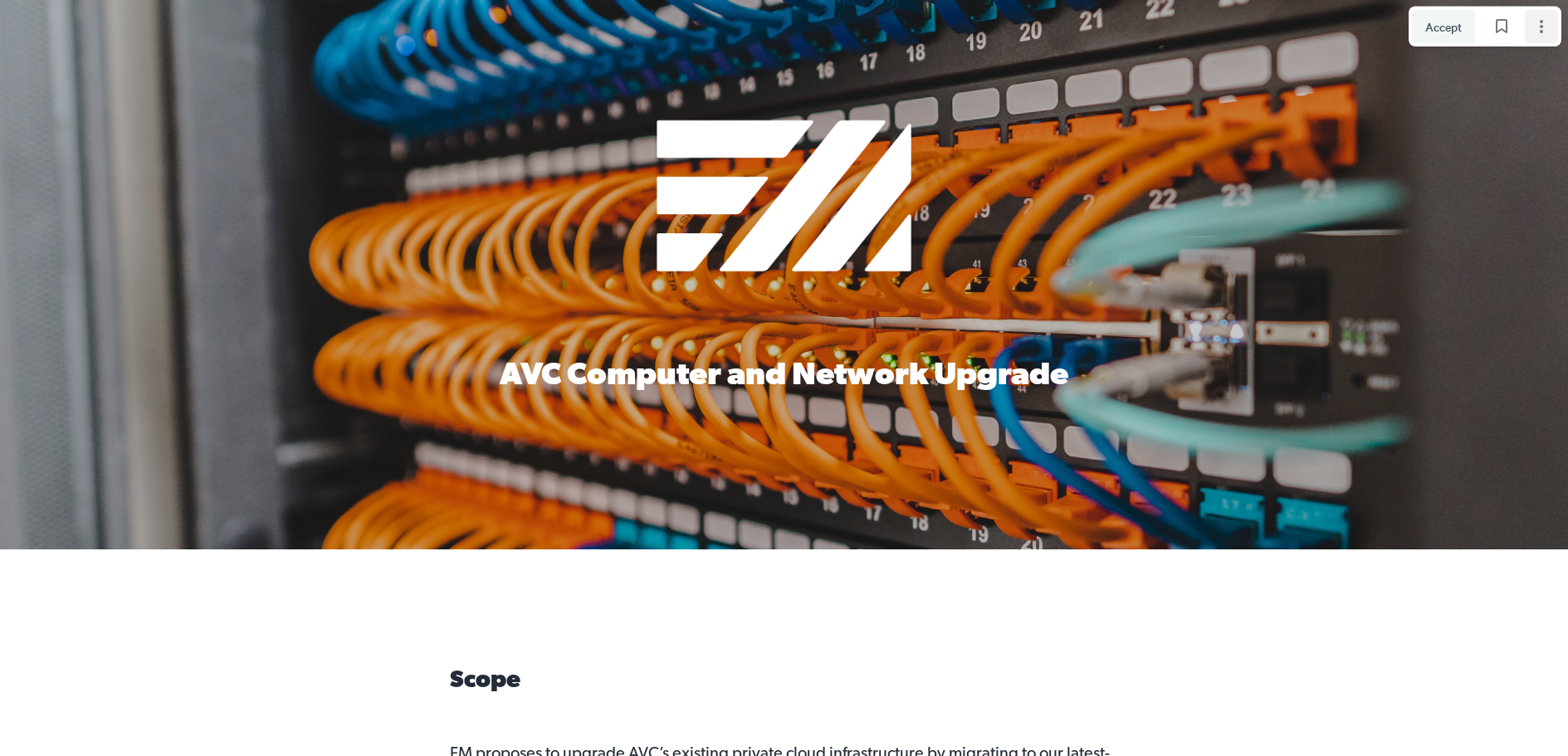
click at [1544, 30] on icon "Page options" at bounding box center [1541, 26] width 20 height 20
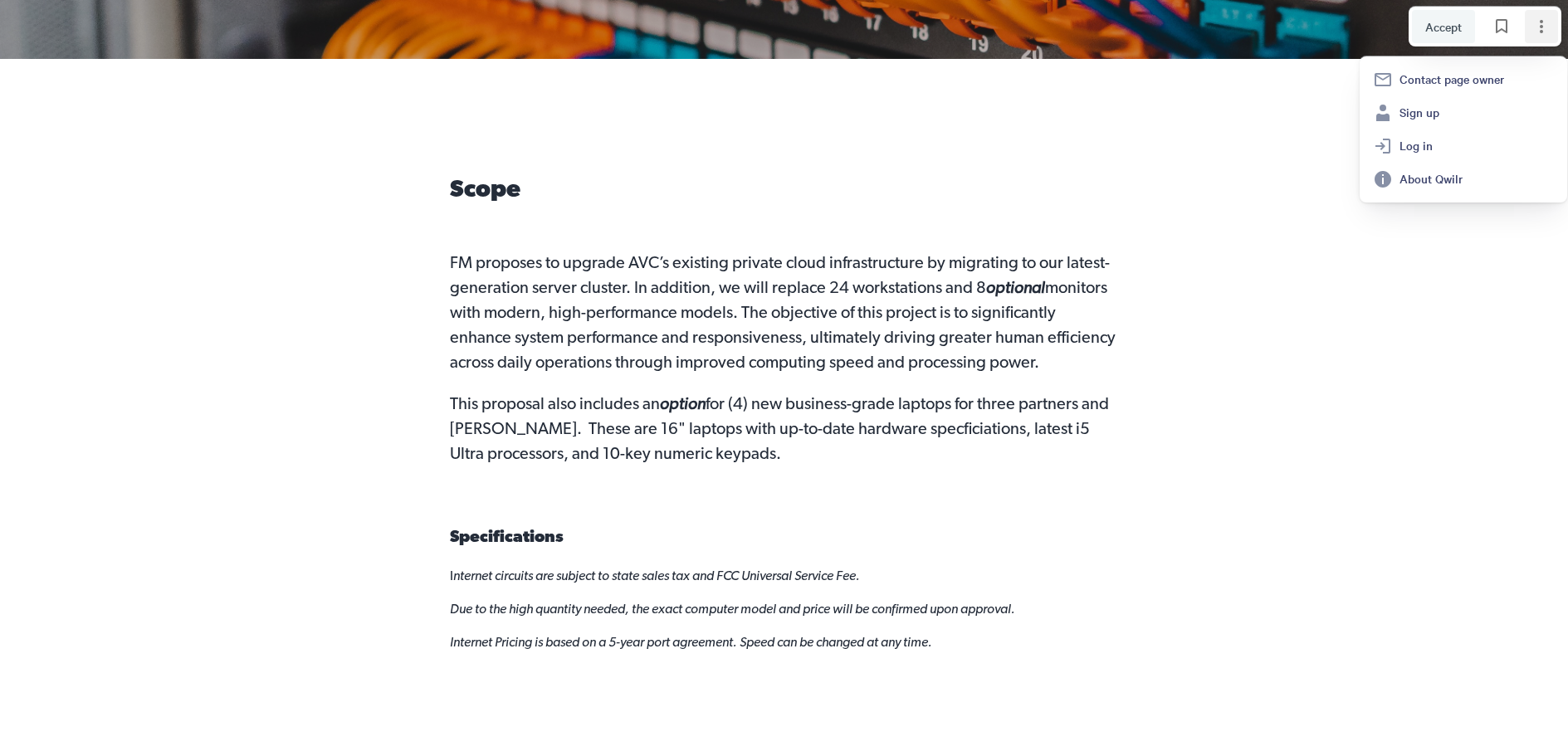
scroll to position [498, 0]
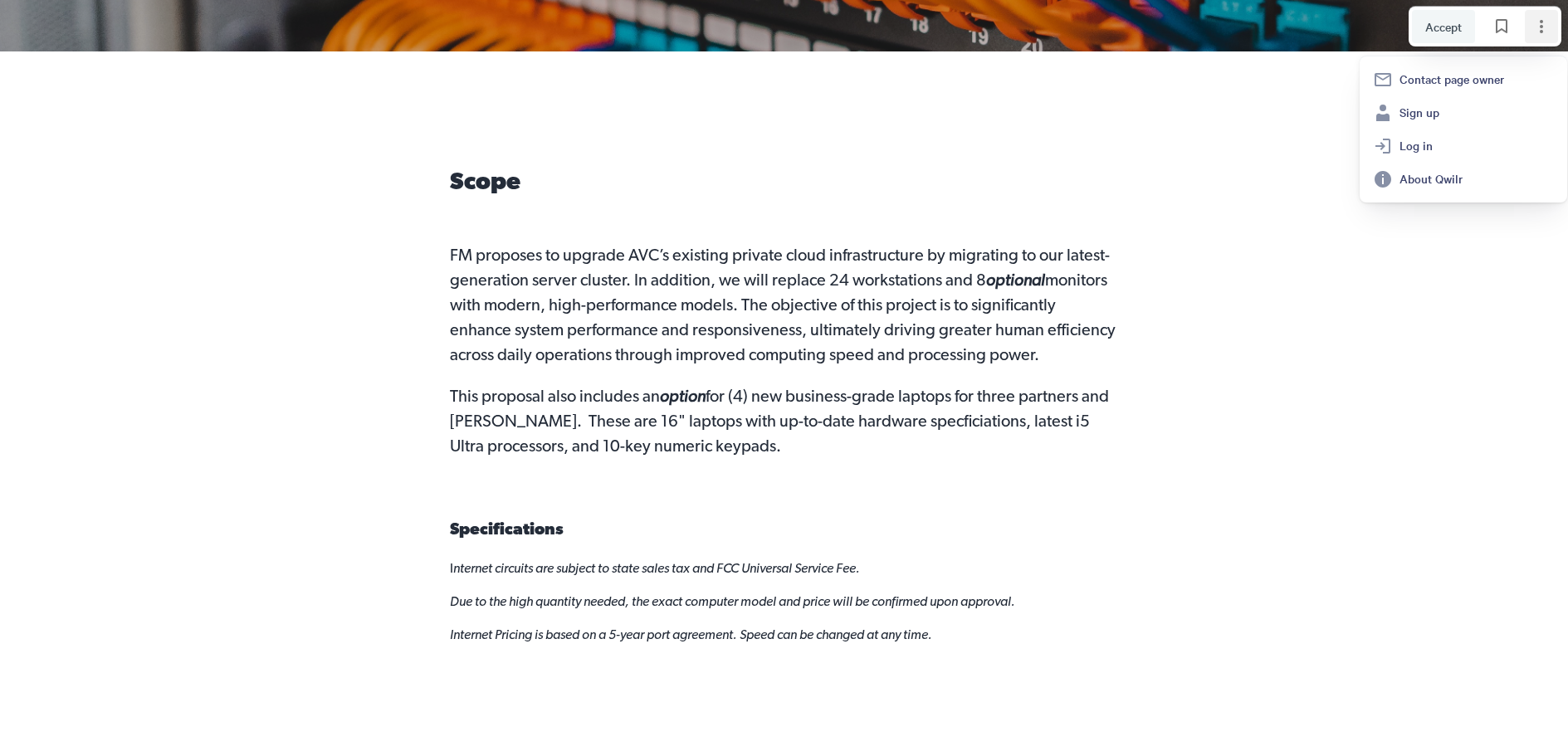
click at [1208, 340] on div at bounding box center [784, 414] width 1568 height 726
